Goal: Check status: Check status

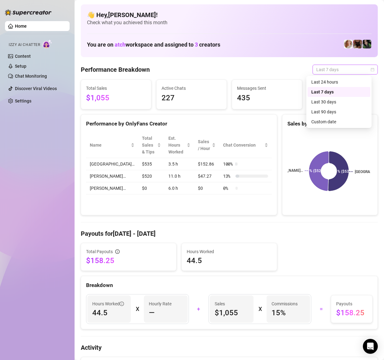
click at [323, 74] on span "Last 7 days" at bounding box center [345, 69] width 58 height 9
click at [321, 85] on div "Last 24 hours" at bounding box center [338, 82] width 55 height 7
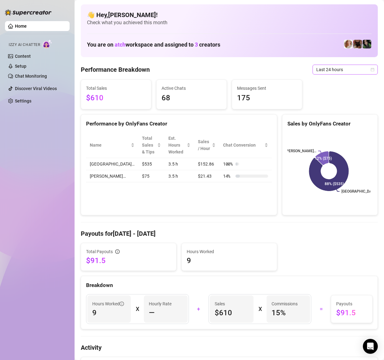
click at [334, 69] on span "Last 24 hours" at bounding box center [345, 69] width 58 height 9
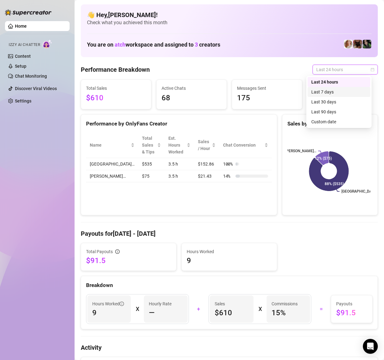
click at [338, 91] on div "Last 7 days" at bounding box center [338, 91] width 55 height 7
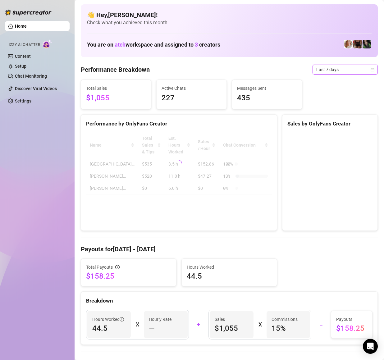
click at [340, 69] on span "Last 7 days" at bounding box center [345, 69] width 58 height 9
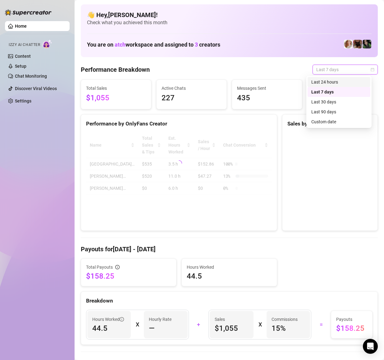
click at [336, 84] on div "Last 24 hours" at bounding box center [338, 82] width 55 height 7
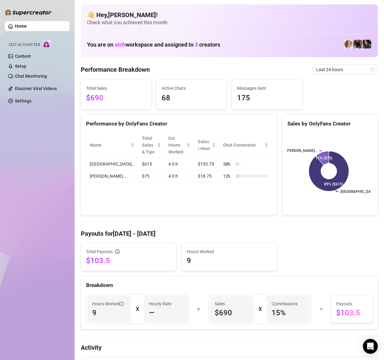
click at [132, 192] on div "Performance by OnlyFans Creator Name Total Sales & Tips Est. Hours Worked Sales…" at bounding box center [179, 164] width 196 height 101
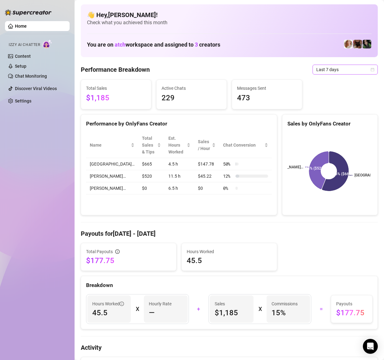
click at [317, 71] on span "Last 7 days" at bounding box center [345, 69] width 58 height 9
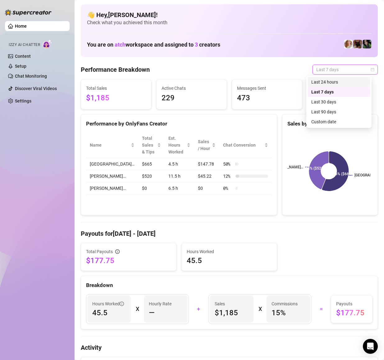
click at [329, 85] on div "Last 24 hours" at bounding box center [338, 82] width 55 height 7
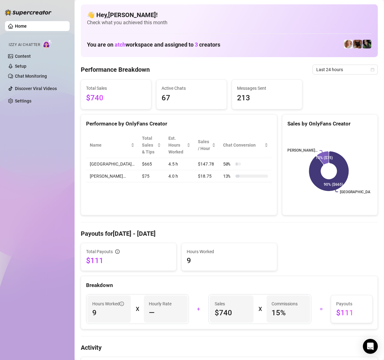
click at [32, 146] on div "Home Izzy AI Chatter Content Setup Chat Monitoring Discover Viral Videos Settin…" at bounding box center [37, 177] width 65 height 354
click at [256, 123] on div "Performance by OnlyFans Creator" at bounding box center [179, 124] width 186 height 8
click at [326, 71] on span "Last 24 hours" at bounding box center [345, 69] width 58 height 9
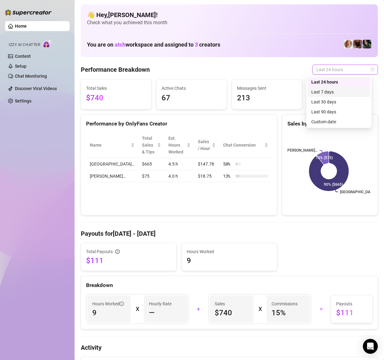
click at [323, 90] on div "Last 7 days" at bounding box center [338, 91] width 55 height 7
click at [334, 71] on span "Last 24 hours" at bounding box center [345, 69] width 58 height 9
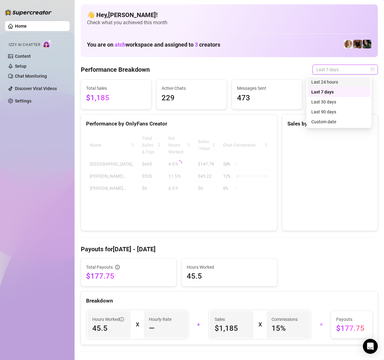
click at [328, 81] on div "Last 24 hours" at bounding box center [338, 82] width 55 height 7
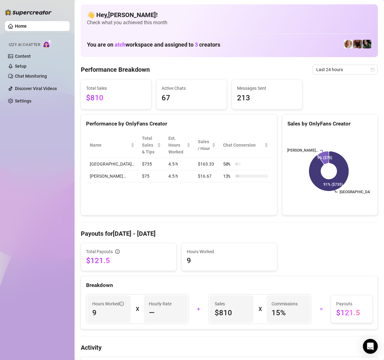
click at [65, 118] on div "Home Izzy AI Chatter Content Setup Chat Monitoring Discover Viral Videos Settin…" at bounding box center [37, 177] width 65 height 354
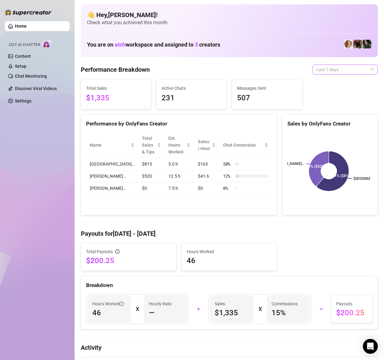
click at [343, 71] on span "Last 7 days" at bounding box center [345, 69] width 58 height 9
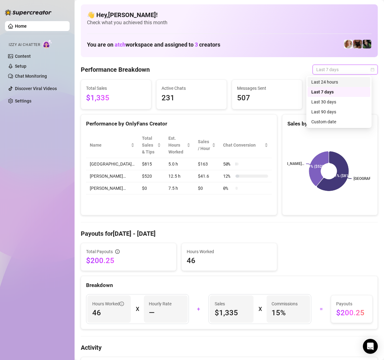
click at [333, 82] on div "Last 24 hours" at bounding box center [338, 82] width 55 height 7
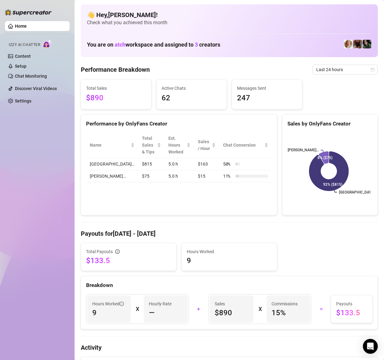
click at [159, 207] on div "Performance by OnlyFans Creator Name Total Sales & Tips Est. Hours Worked Sales…" at bounding box center [179, 164] width 196 height 101
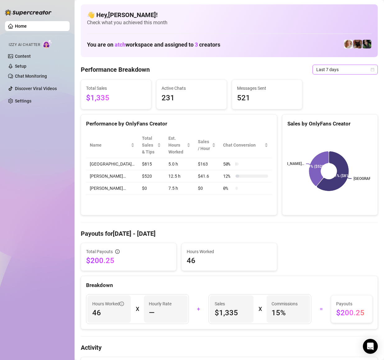
click at [320, 67] on span "Last 7 days" at bounding box center [345, 69] width 58 height 9
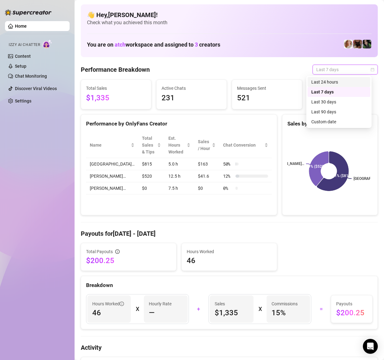
click at [332, 79] on div "Last 24 hours" at bounding box center [338, 82] width 55 height 7
